Goal: Transaction & Acquisition: Download file/media

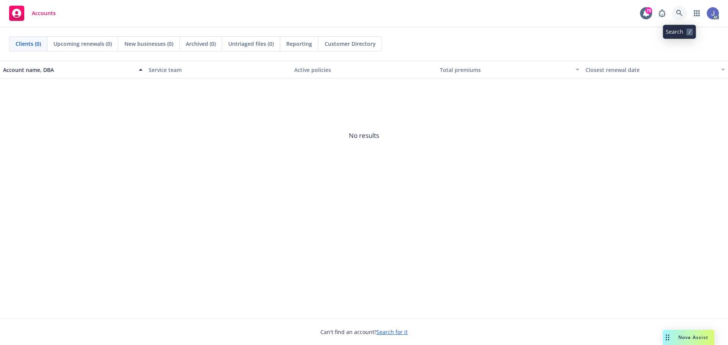
click at [678, 14] on icon at bounding box center [679, 13] width 6 height 6
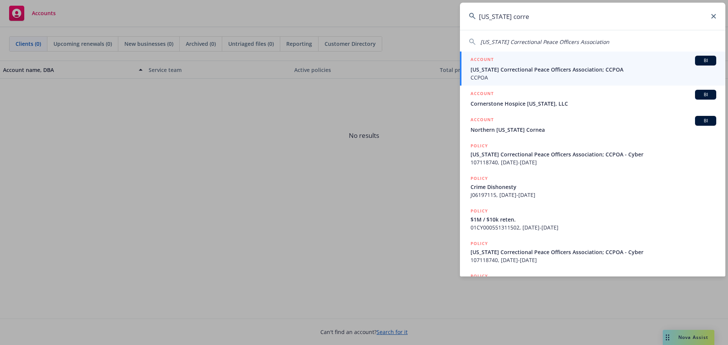
type input "california corre"
click at [529, 74] on span "CCPOA" at bounding box center [593, 78] width 246 height 8
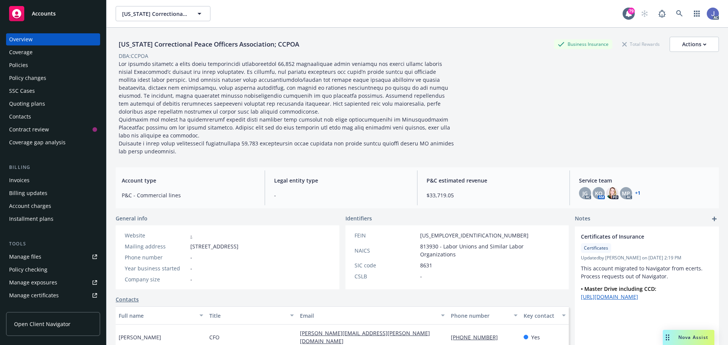
click at [16, 67] on div "Policies" at bounding box center [18, 65] width 19 height 12
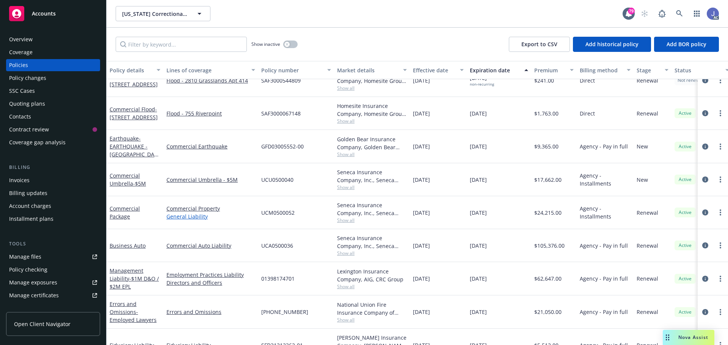
scroll to position [194, 0]
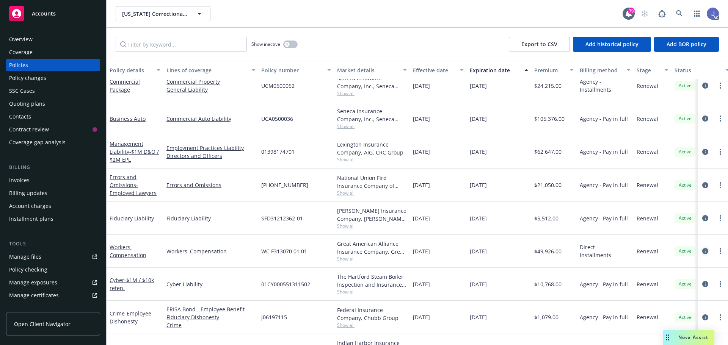
click at [702, 249] on icon "circleInformation" at bounding box center [705, 251] width 6 height 6
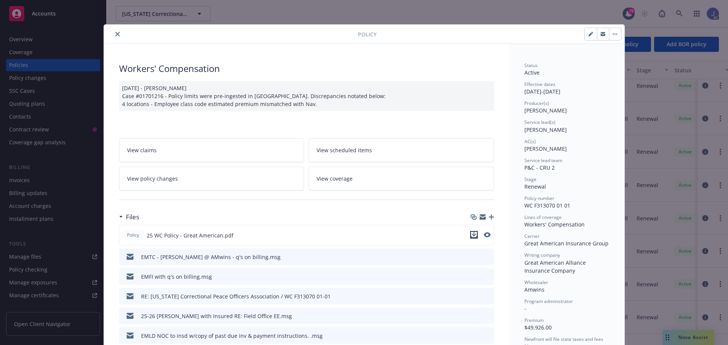
click at [471, 236] on icon "download file" at bounding box center [474, 235] width 6 height 6
click at [115, 34] on icon "close" at bounding box center [117, 34] width 5 height 5
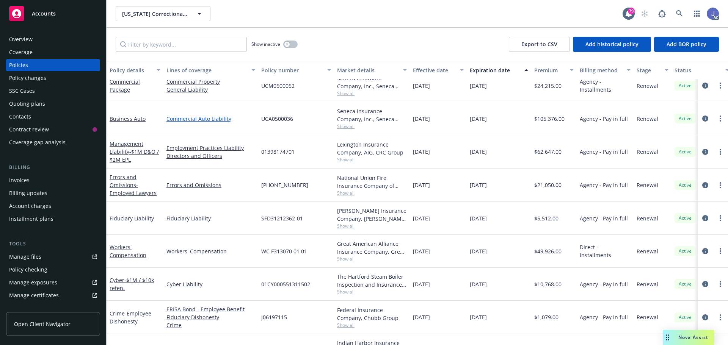
click at [197, 119] on link "Commercial Auto Liability" at bounding box center [210, 119] width 89 height 8
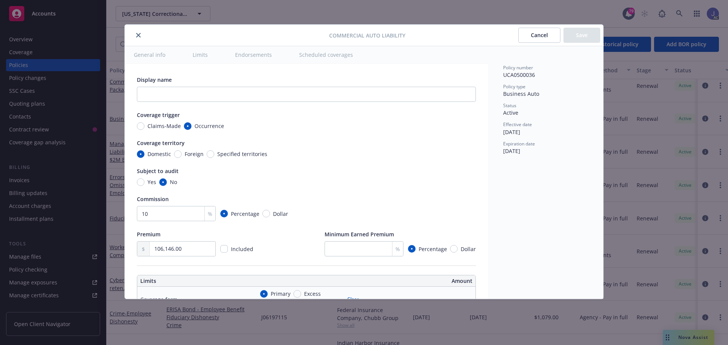
type textarea "x"
click at [141, 36] on button "close" at bounding box center [138, 35] width 9 height 9
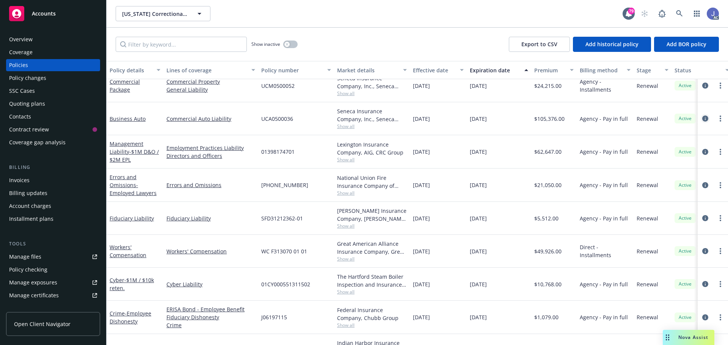
click at [701, 114] on link "circleInformation" at bounding box center [705, 118] width 9 height 9
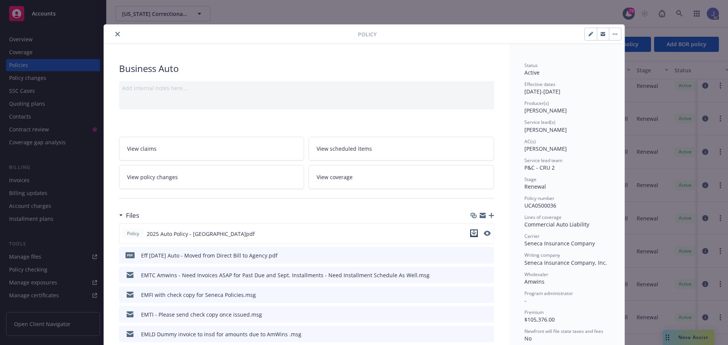
click at [471, 233] on icon "download file" at bounding box center [474, 233] width 6 height 6
click at [115, 33] on icon "close" at bounding box center [117, 34] width 5 height 5
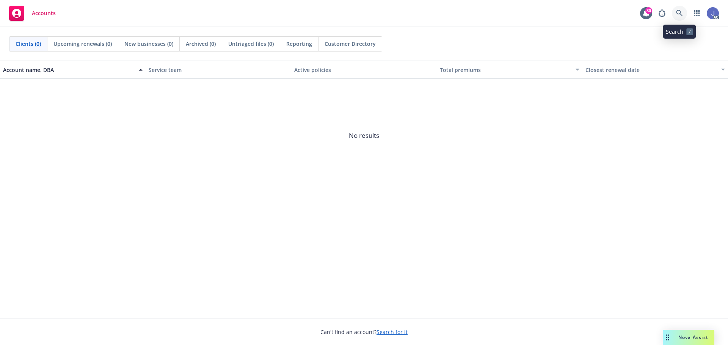
click at [680, 13] on icon at bounding box center [679, 13] width 6 height 6
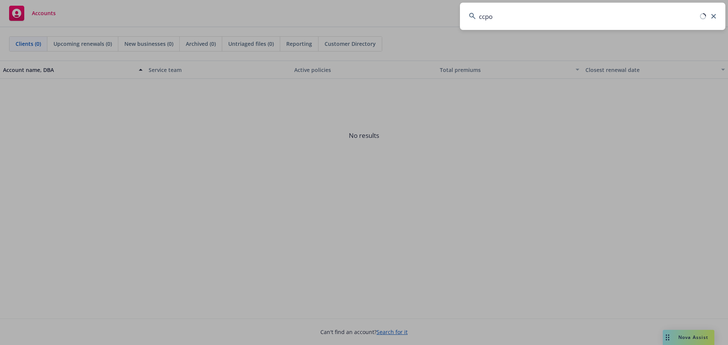
type input "ccpoa"
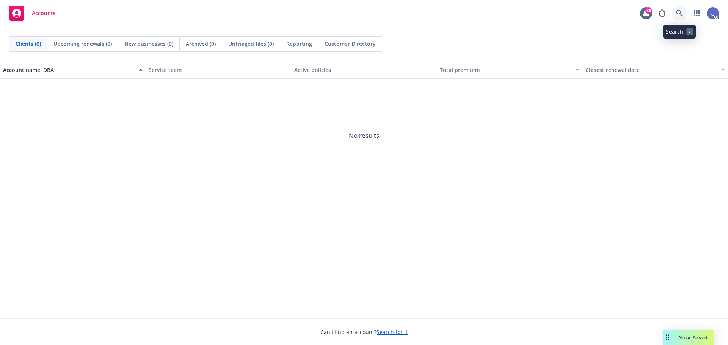
click at [679, 13] on icon at bounding box center [679, 13] width 7 height 7
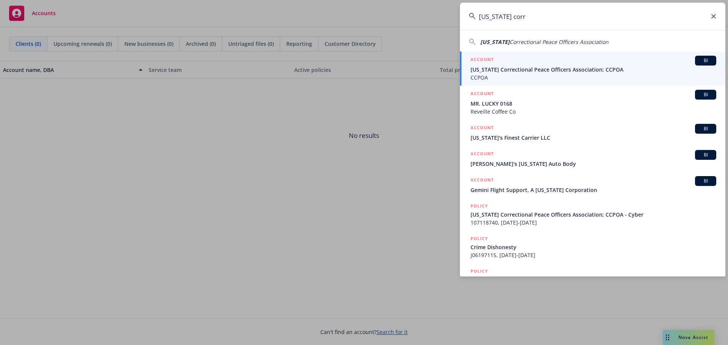
type input "California corr"
click at [600, 75] on span "CCPOA" at bounding box center [593, 78] width 246 height 8
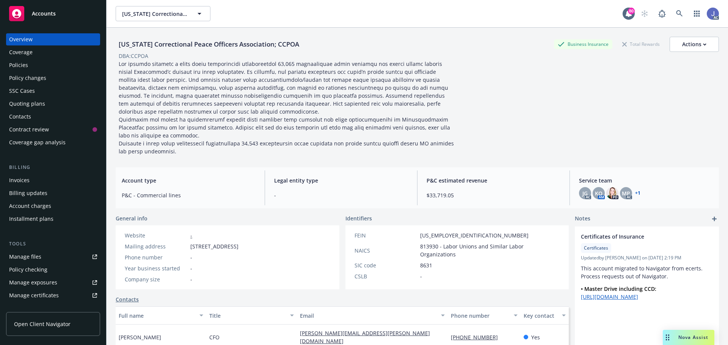
click at [644, 186] on div "Service team JG AC KO AM PD MP AC + 1" at bounding box center [646, 188] width 146 height 35
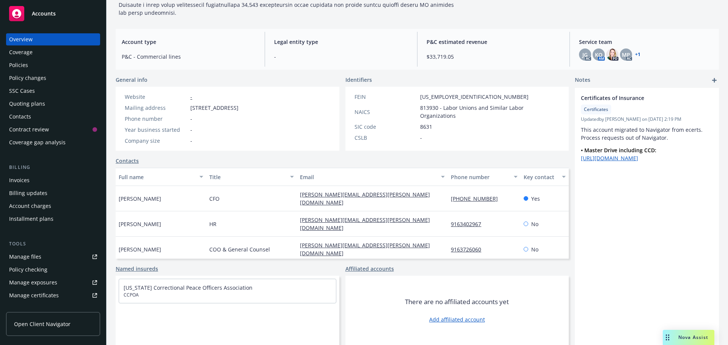
scroll to position [147, 0]
click at [635, 52] on link "+ 1" at bounding box center [637, 54] width 5 height 5
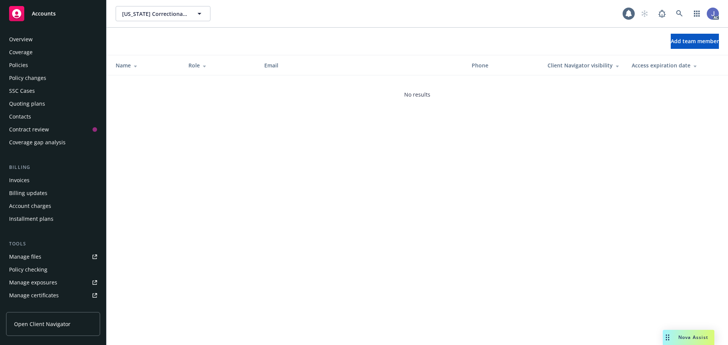
scroll to position [161, 0]
